Goal: Information Seeking & Learning: Learn about a topic

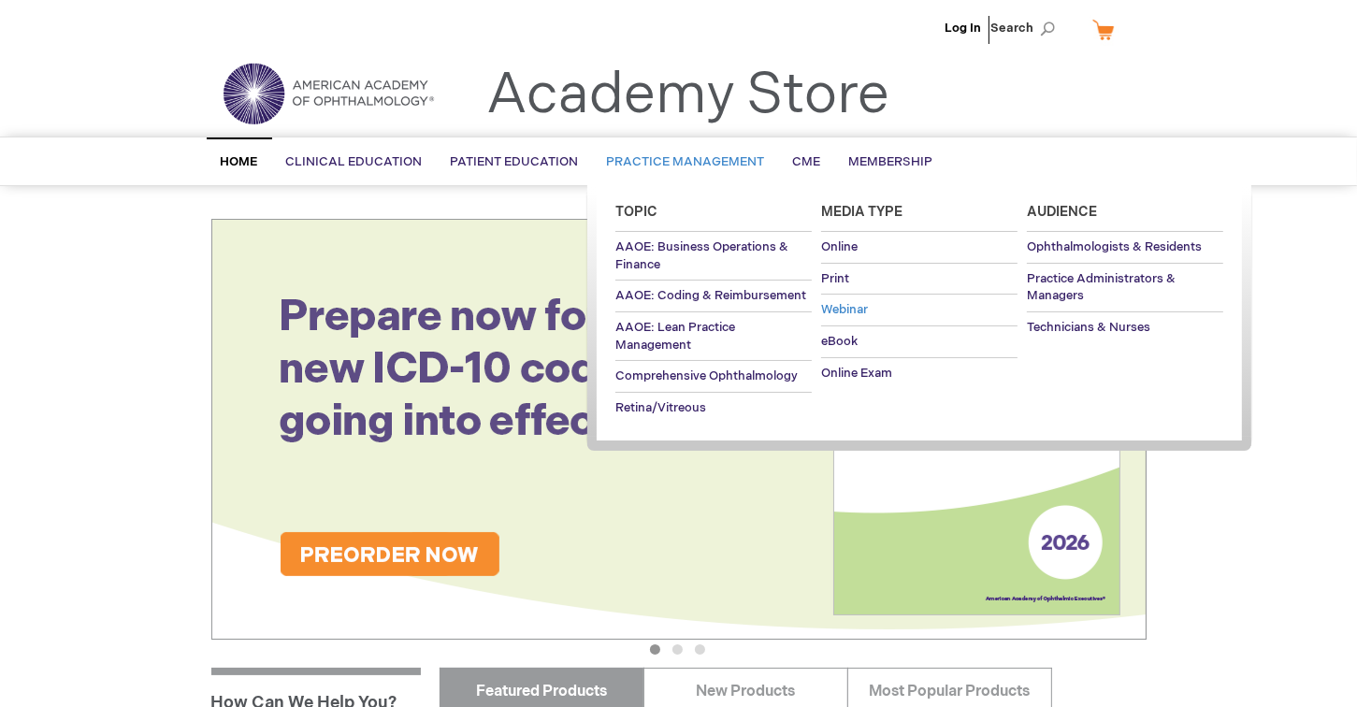
click at [843, 307] on span "Webinar" at bounding box center [844, 309] width 47 height 15
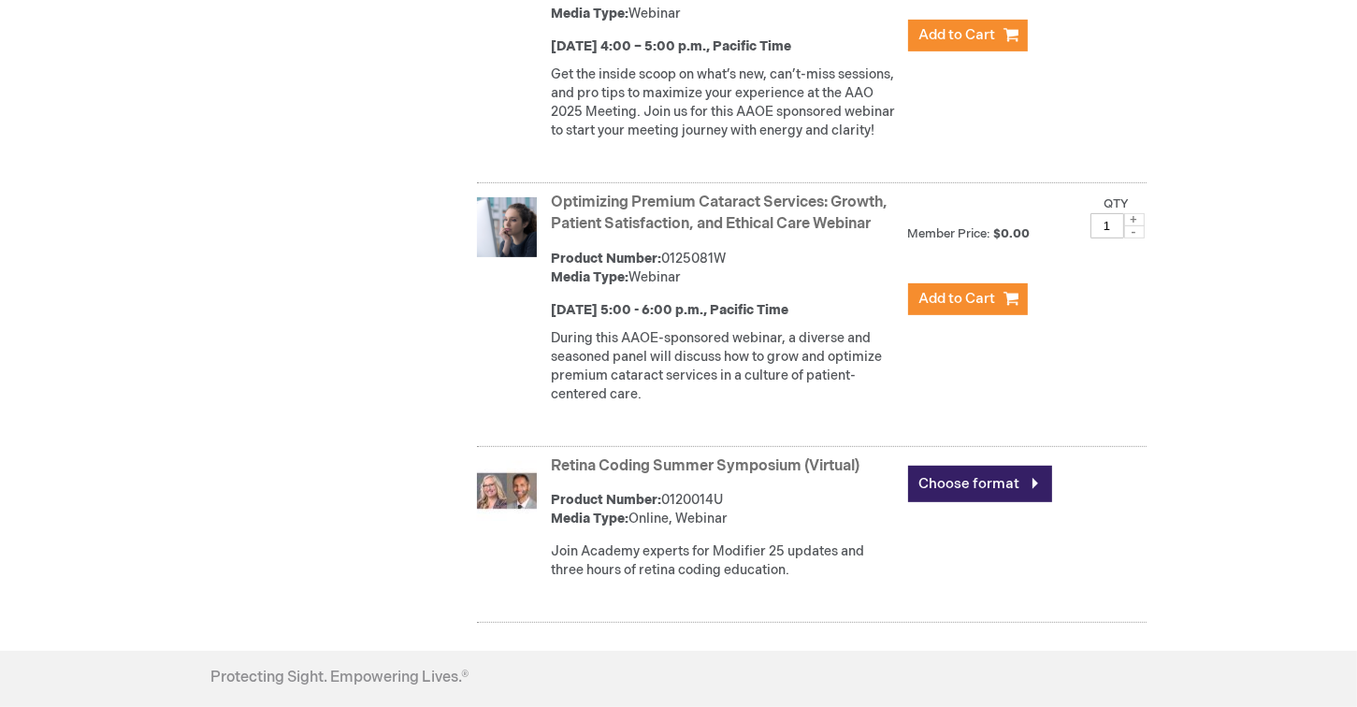
scroll to position [748, 0]
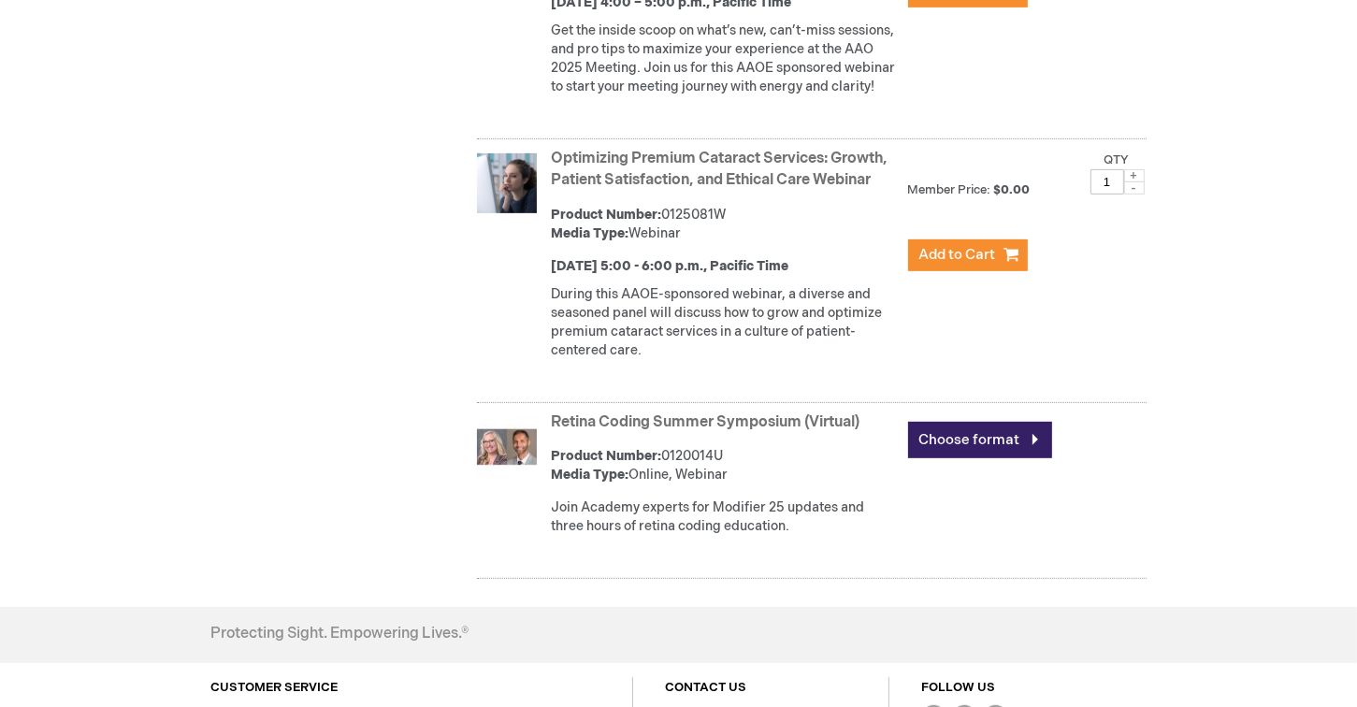
click at [784, 189] on link "Optimizing Premium Cataract Services: Growth, Patient Satisfaction, and Ethical…" at bounding box center [720, 169] width 337 height 39
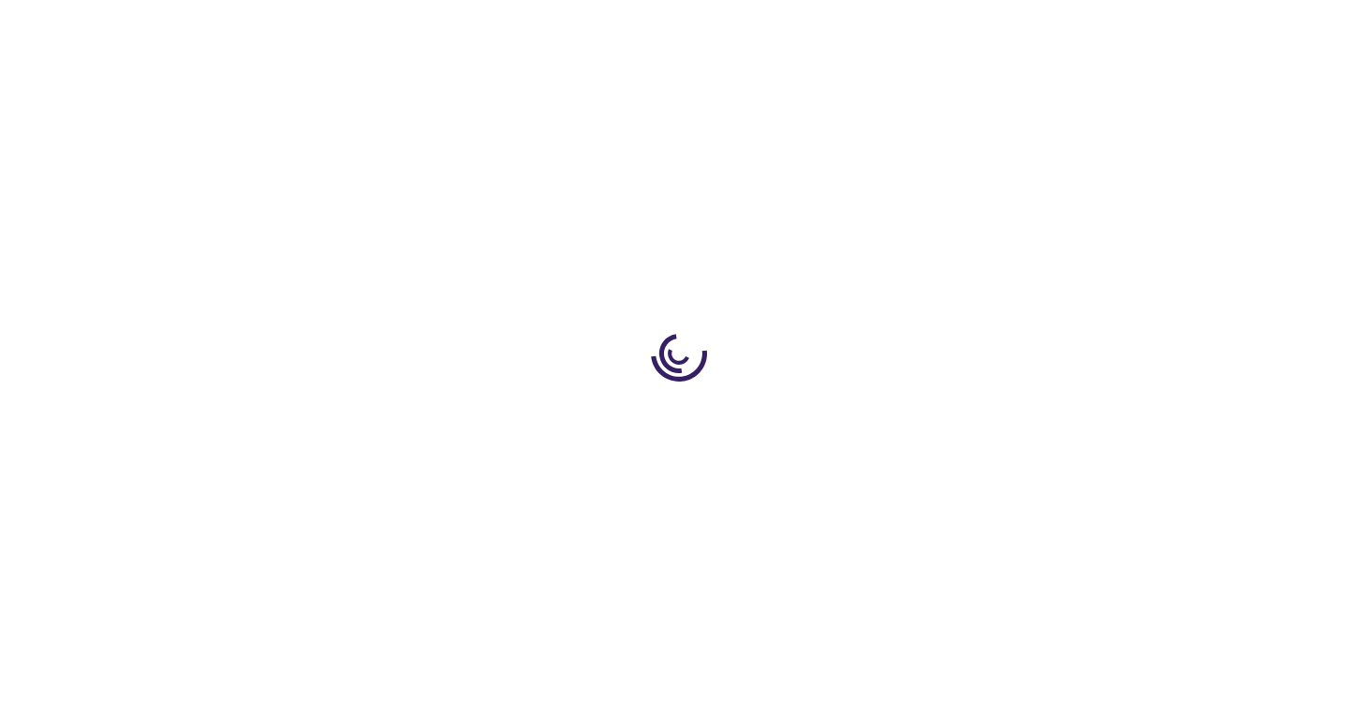
type input "0"
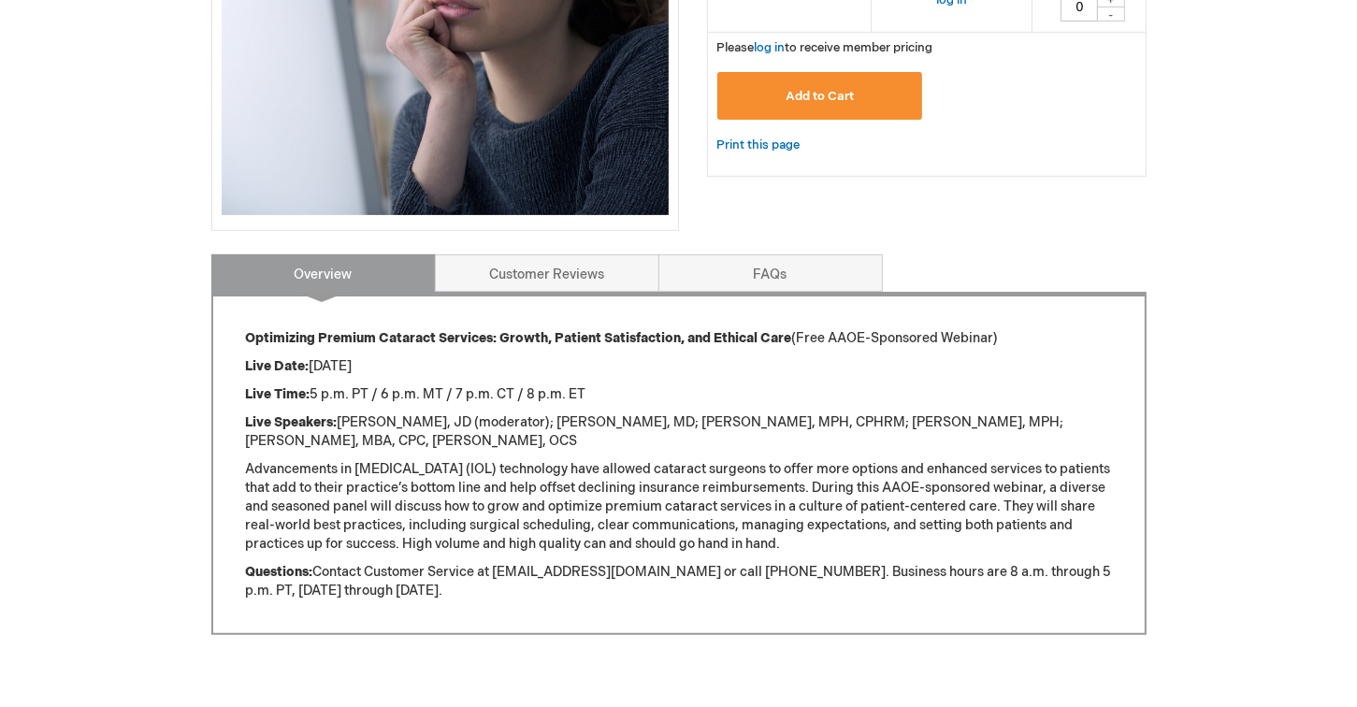
scroll to position [561, 0]
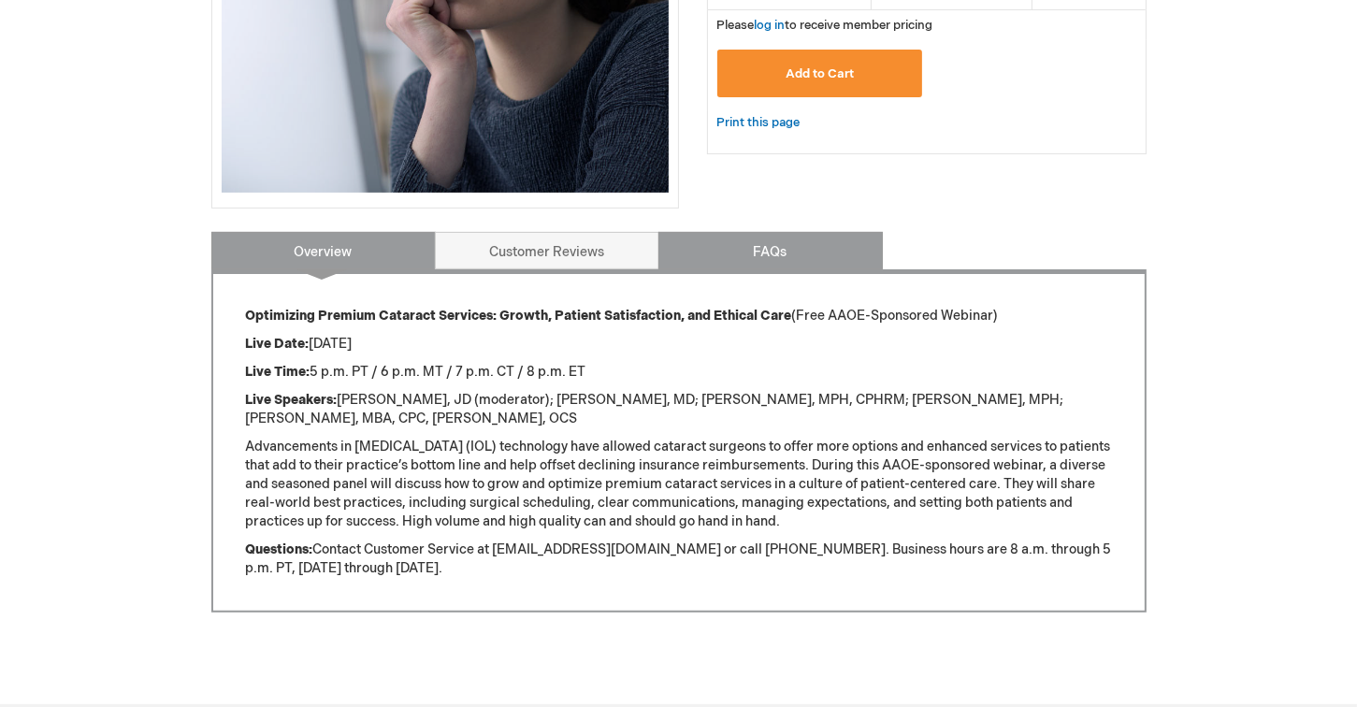
click at [792, 240] on link "FAQs" at bounding box center [770, 250] width 224 height 37
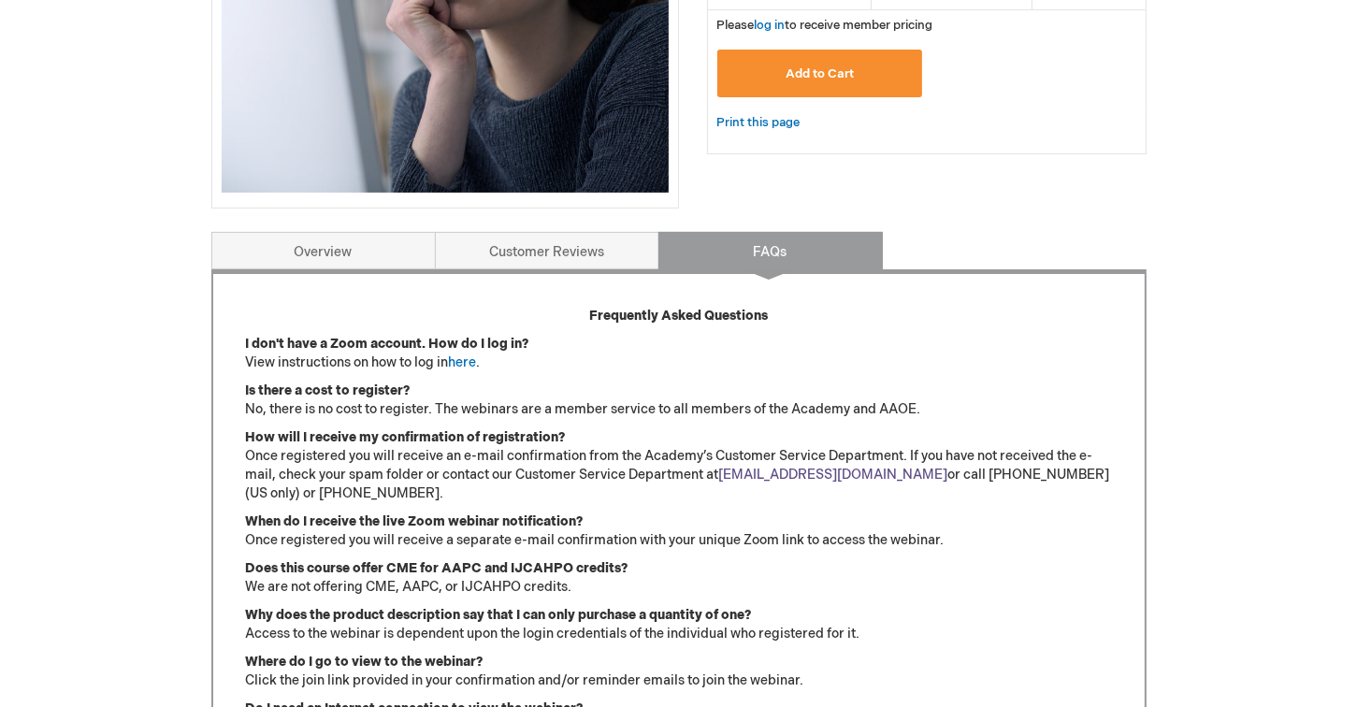
scroll to position [791, 0]
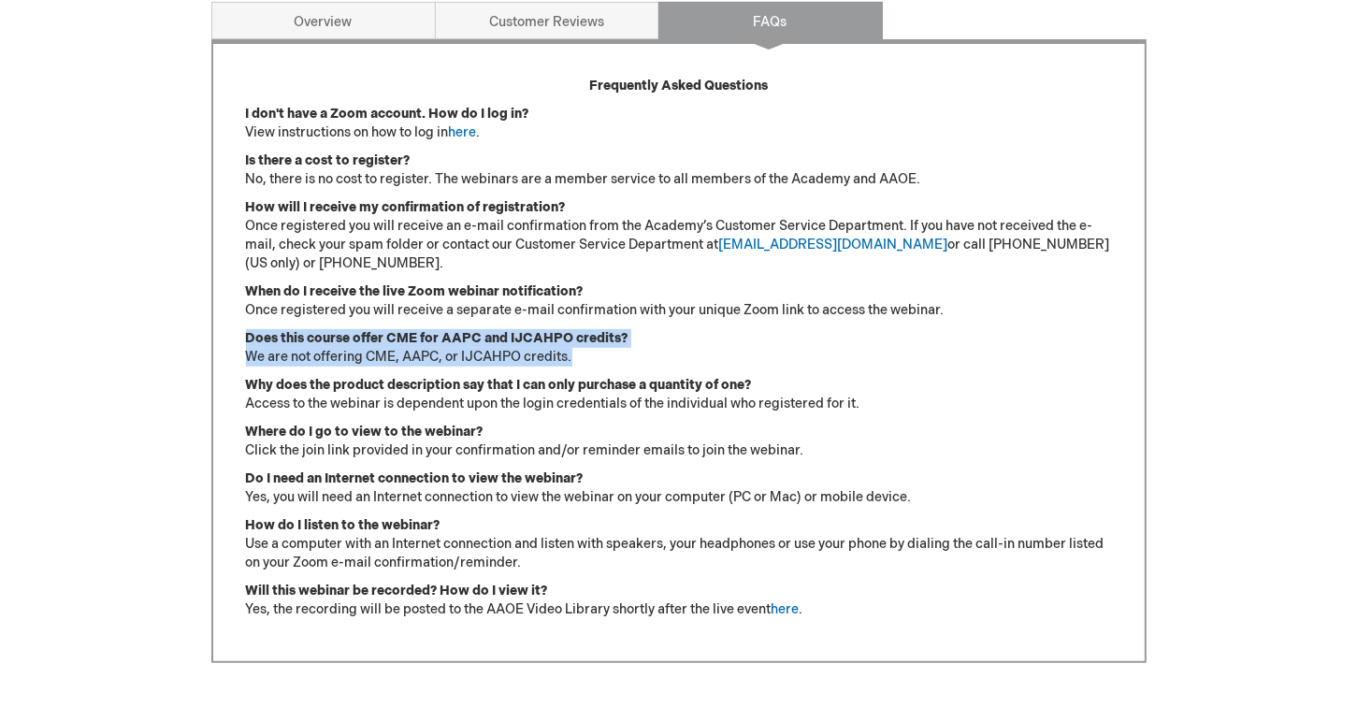
drag, startPoint x: 243, startPoint y: 332, endPoint x: 638, endPoint y: 355, distance: 395.4
click at [638, 355] on div "Frequently Asked Questions I don't have a Zoom account. How do I log in? View i…" at bounding box center [678, 351] width 935 height 624
copy p "Does this course offer CME for AAPC and IJCAHPO credits? We are not offering CM…"
click at [340, 18] on link "Overview" at bounding box center [323, 20] width 224 height 37
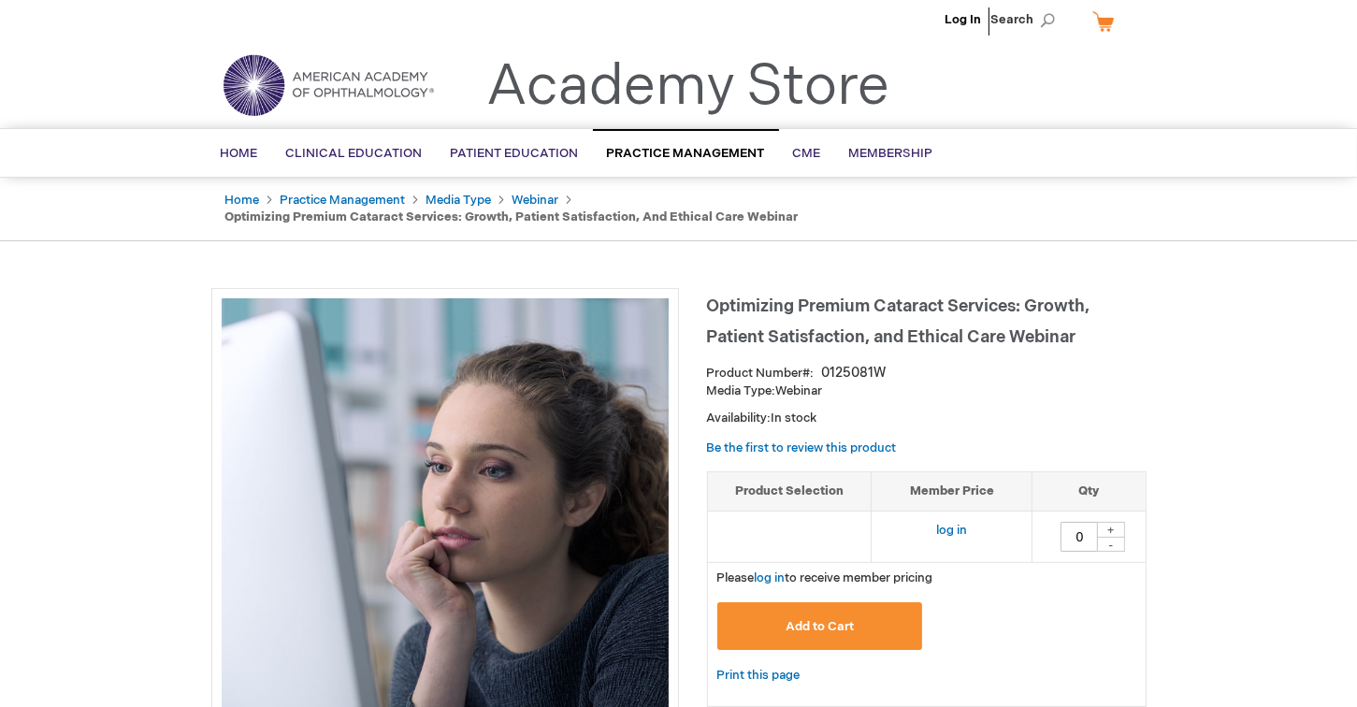
scroll to position [0, 0]
